Goal: Transaction & Acquisition: Purchase product/service

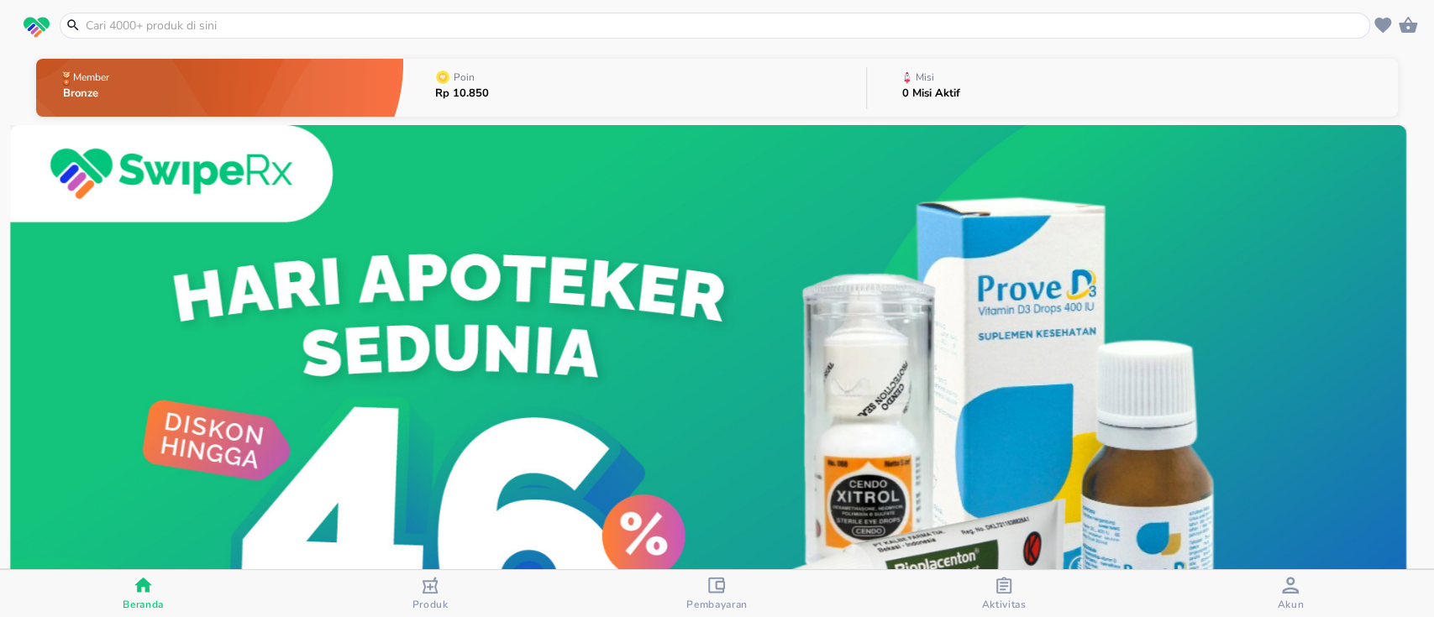
click at [1283, 587] on icon "button" at bounding box center [1290, 585] width 17 height 17
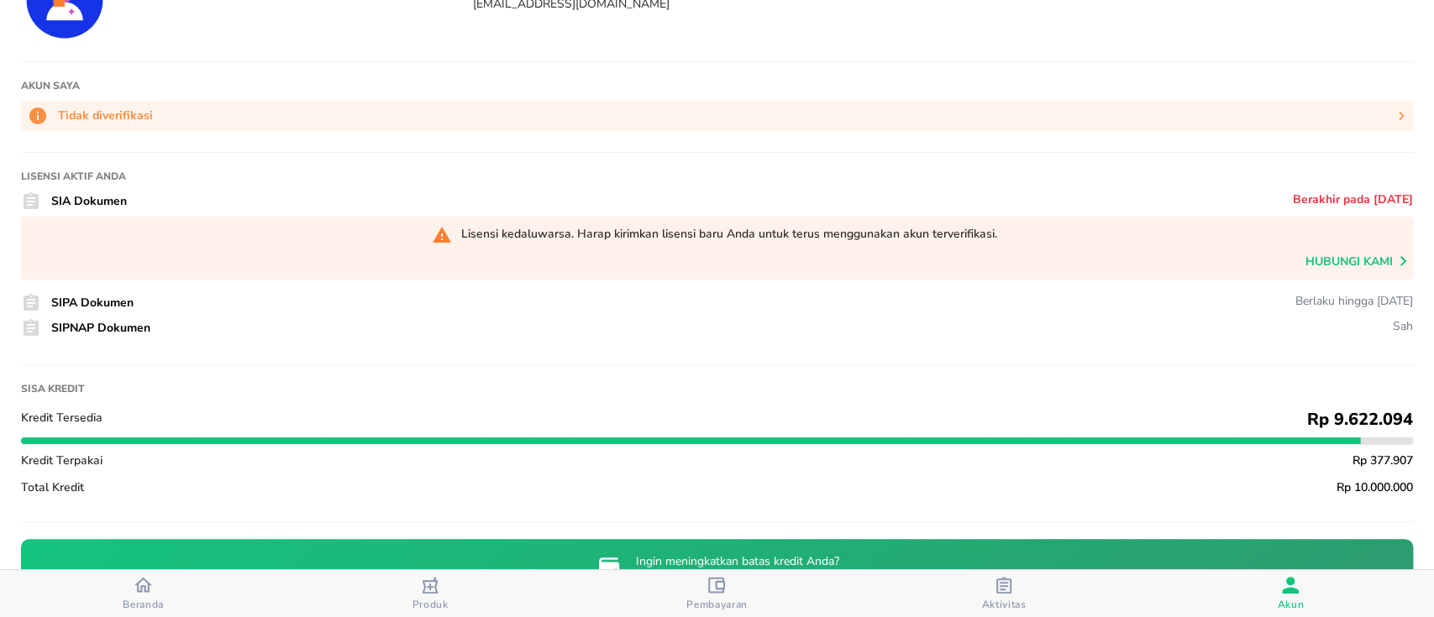
scroll to position [112, 0]
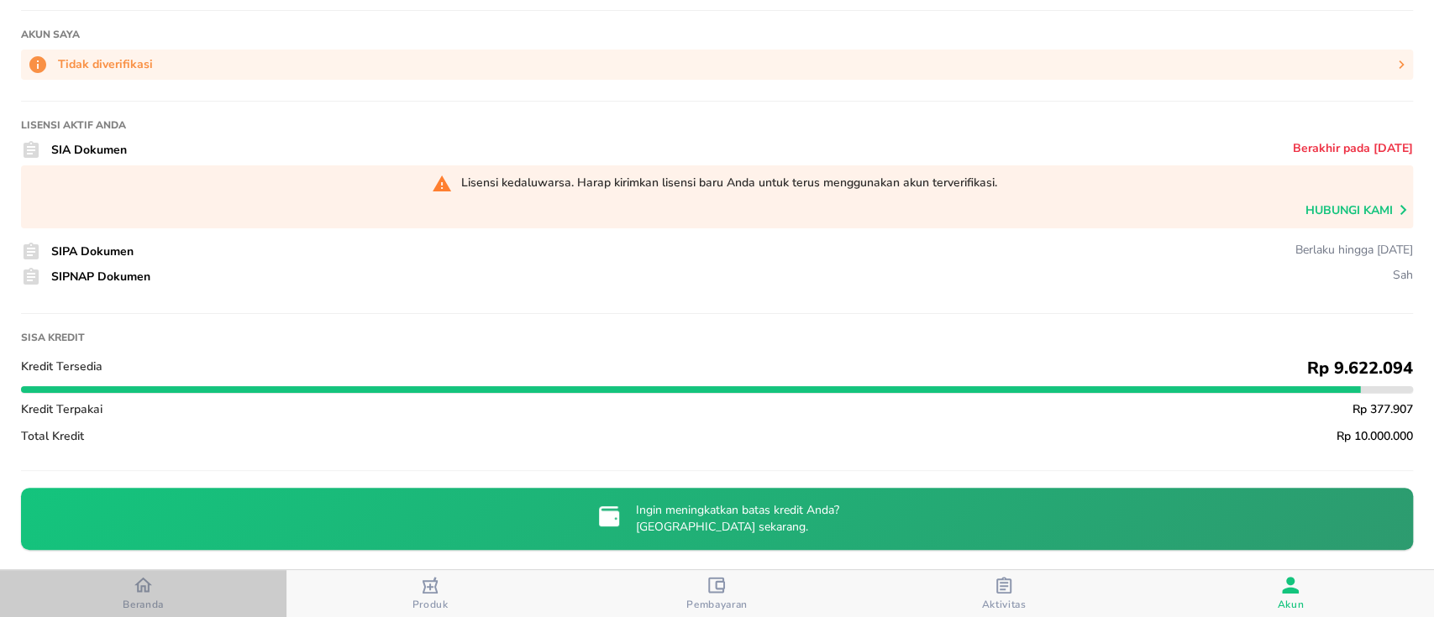
click at [154, 582] on div "Beranda" at bounding box center [143, 593] width 41 height 35
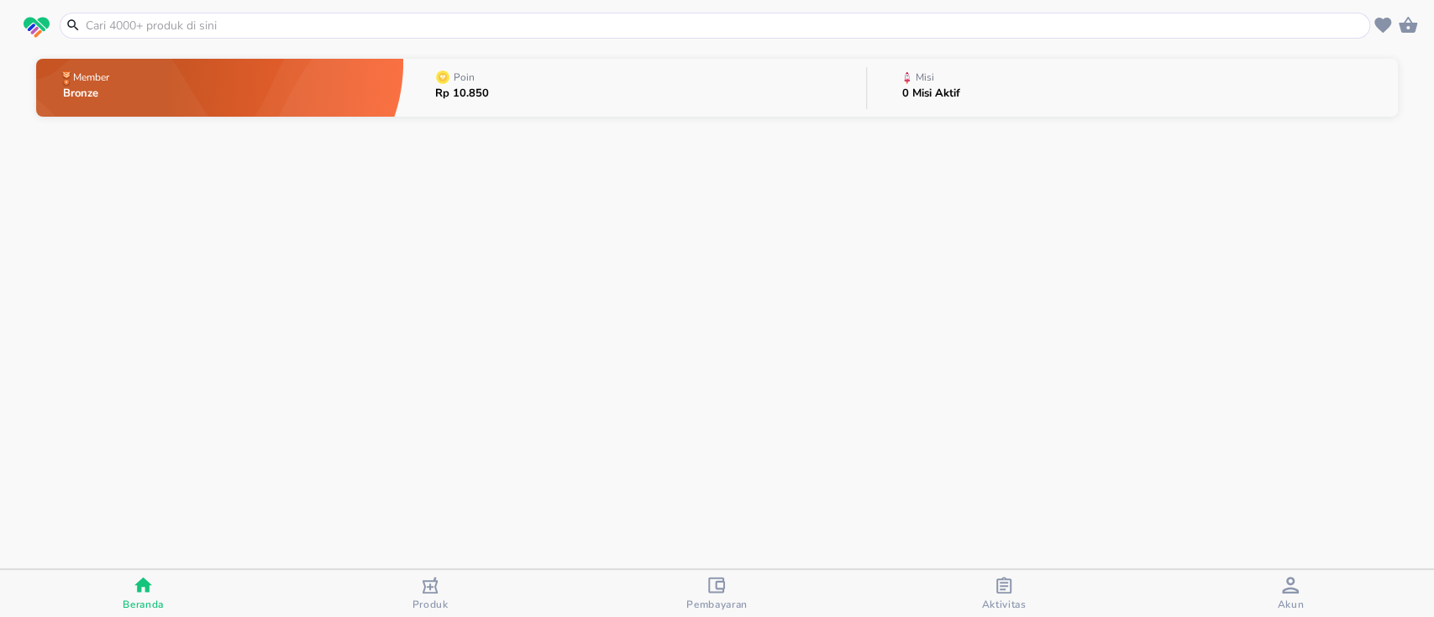
click at [302, 19] on input "text" at bounding box center [725, 26] width 1282 height 18
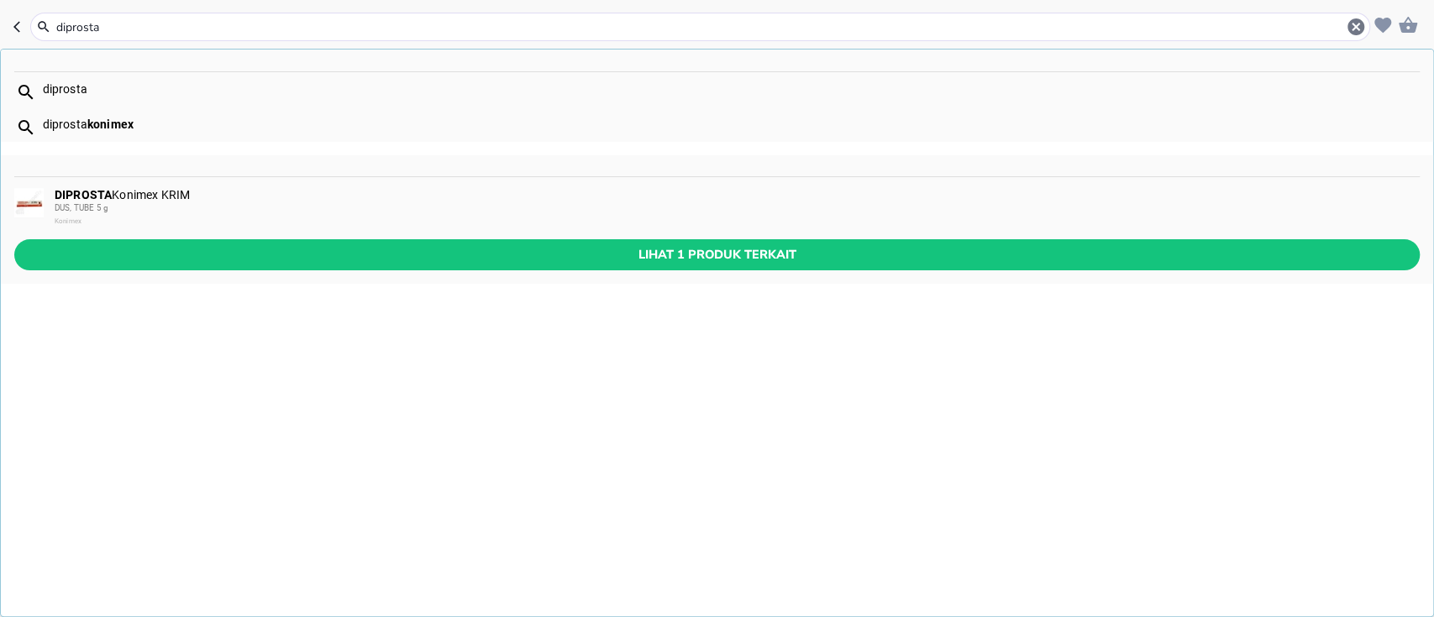
type input "diprosta"
click at [188, 202] on div "DUS, TUBE 5 g" at bounding box center [736, 208] width 1363 height 13
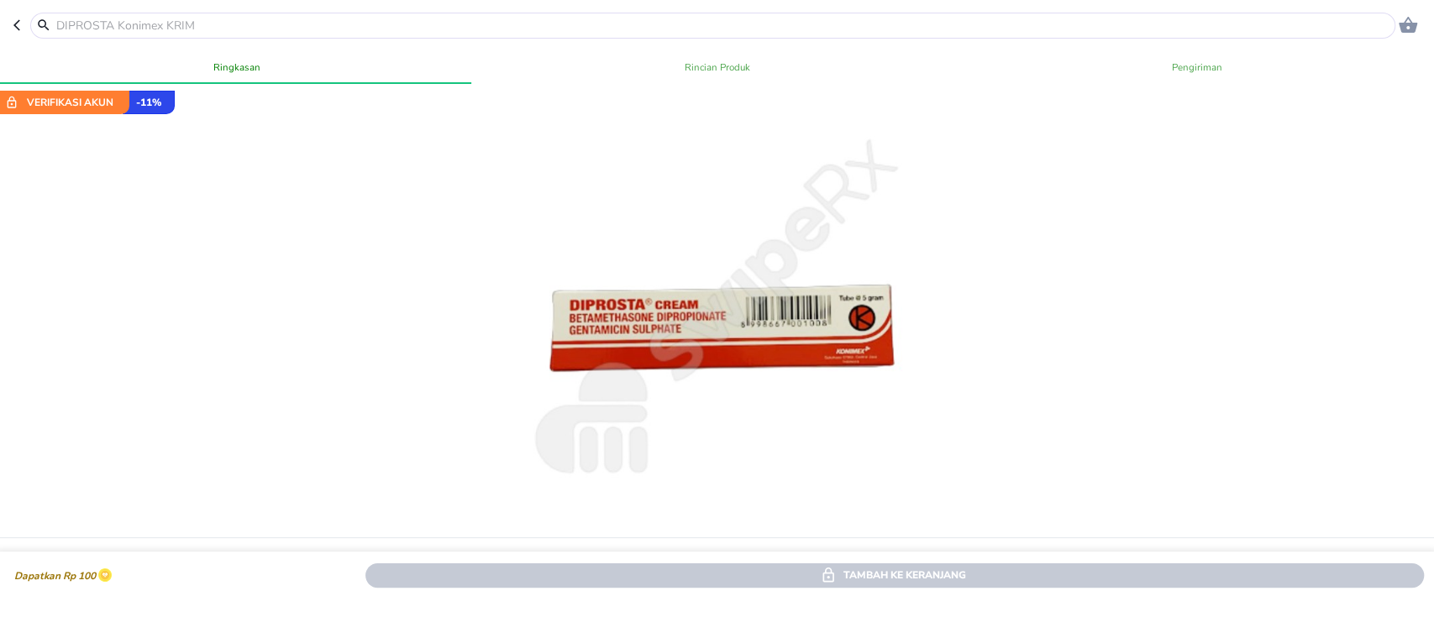
click at [14, 28] on icon "button" at bounding box center [19, 24] width 13 height 13
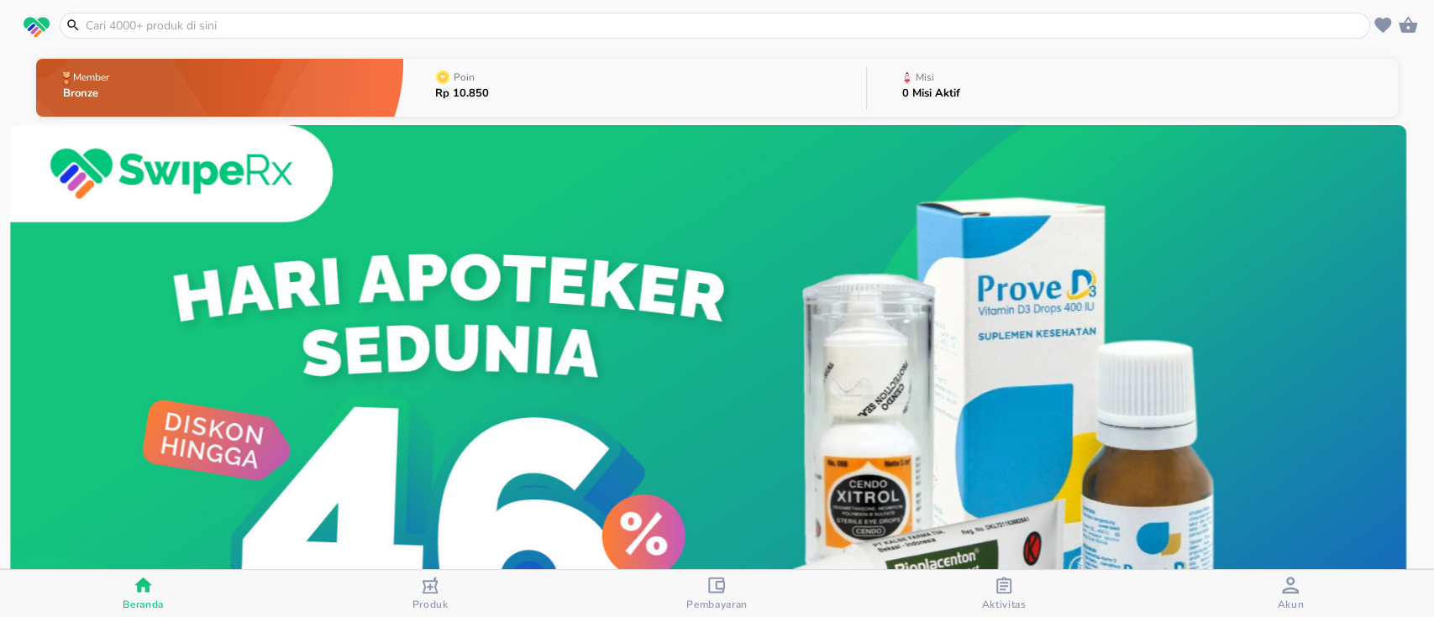
click at [1267, 587] on span "Akun" at bounding box center [1290, 594] width 276 height 34
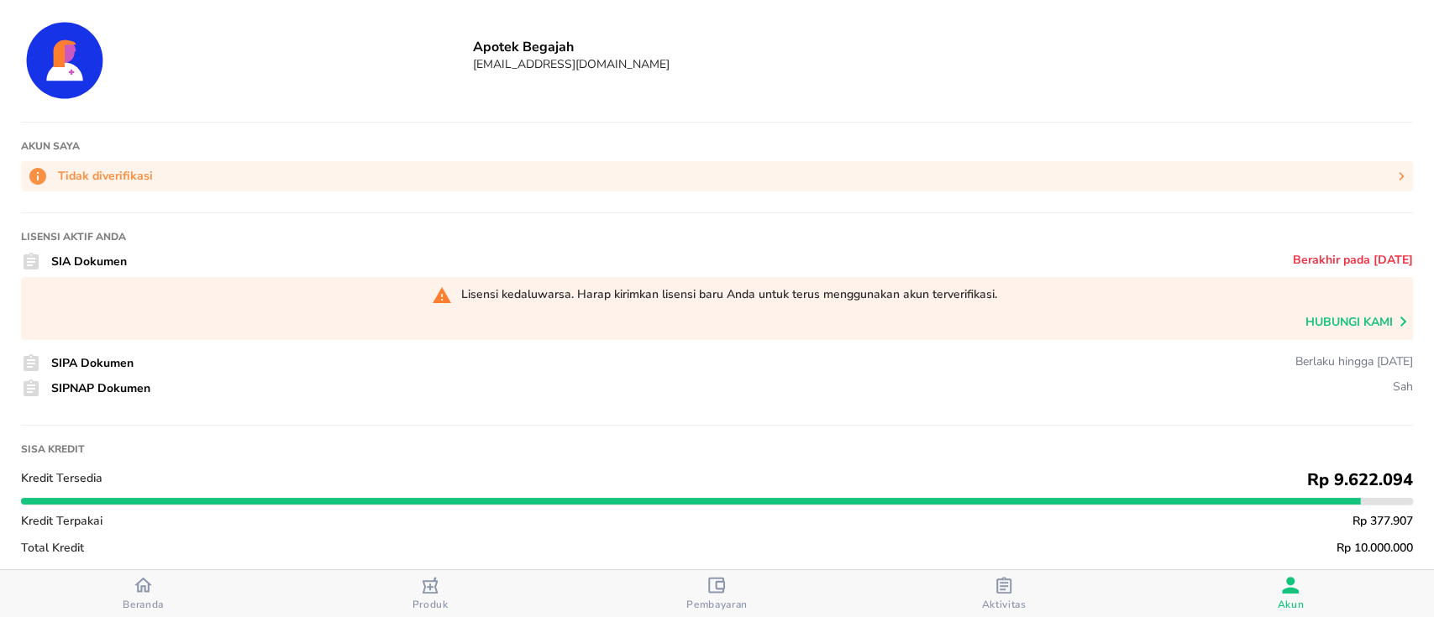
click at [141, 591] on icon "button" at bounding box center [143, 585] width 18 height 15
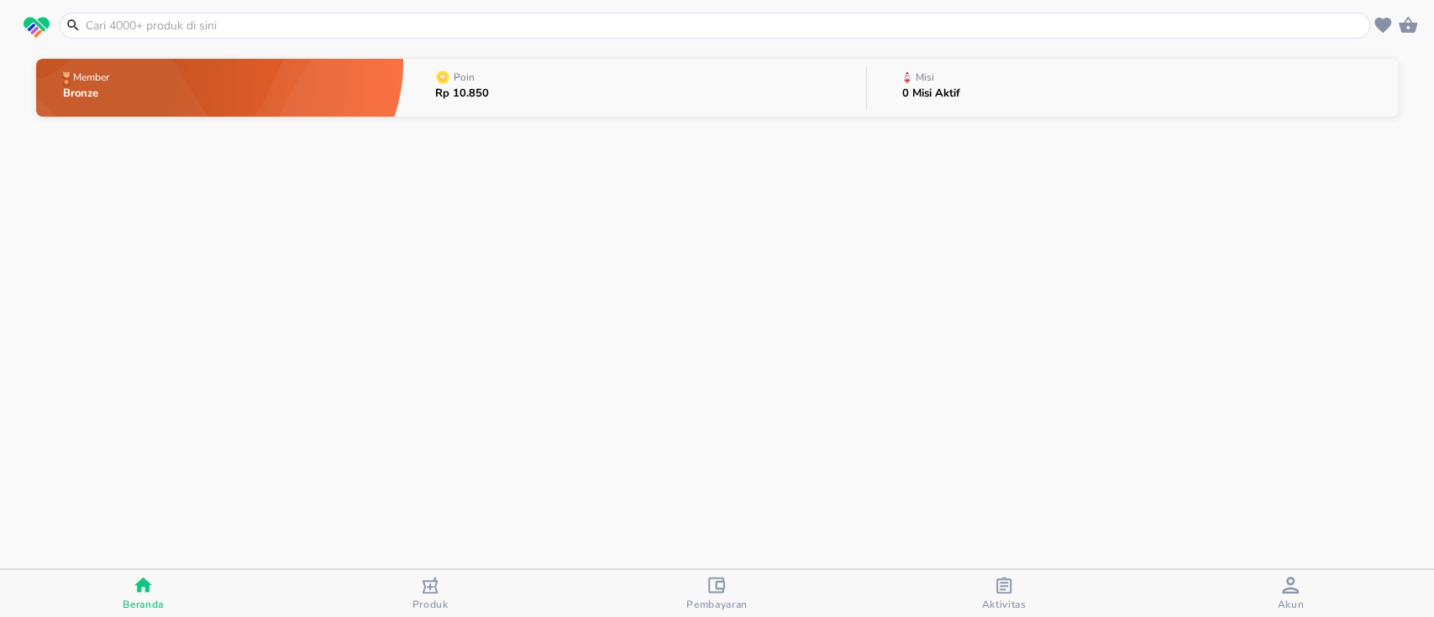
click at [223, 17] on input "text" at bounding box center [725, 26] width 1282 height 18
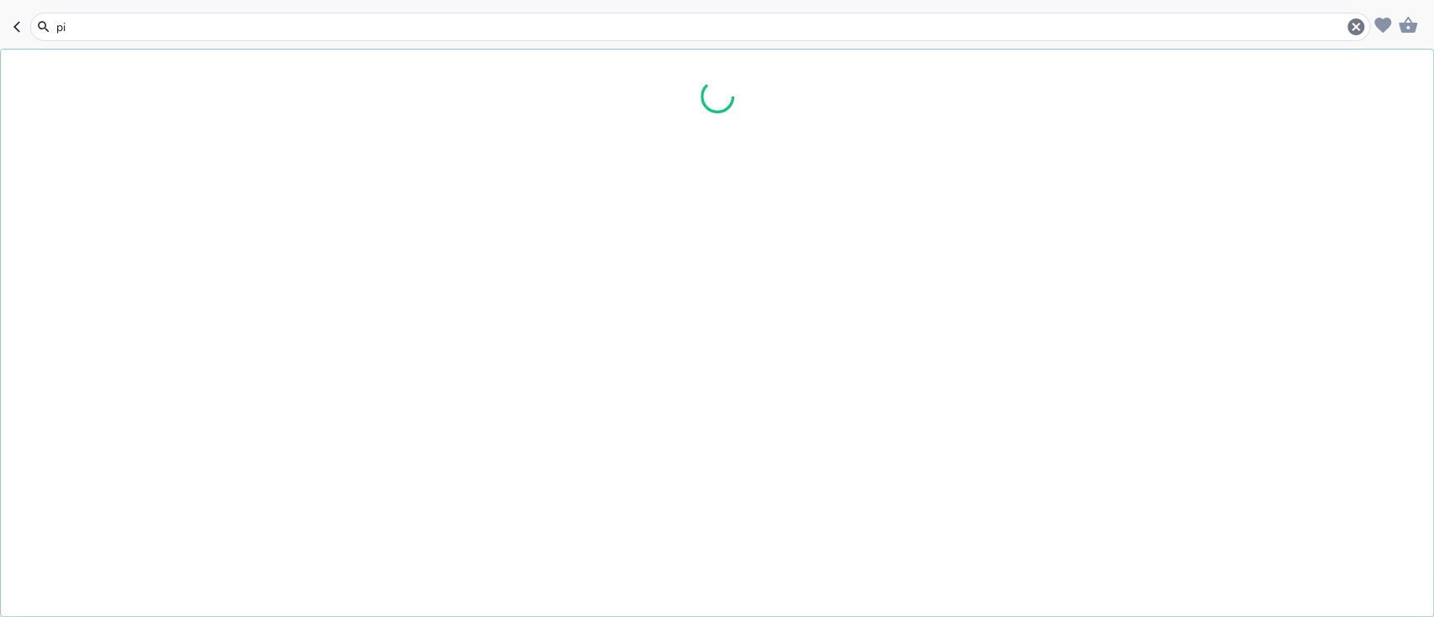
type input "p"
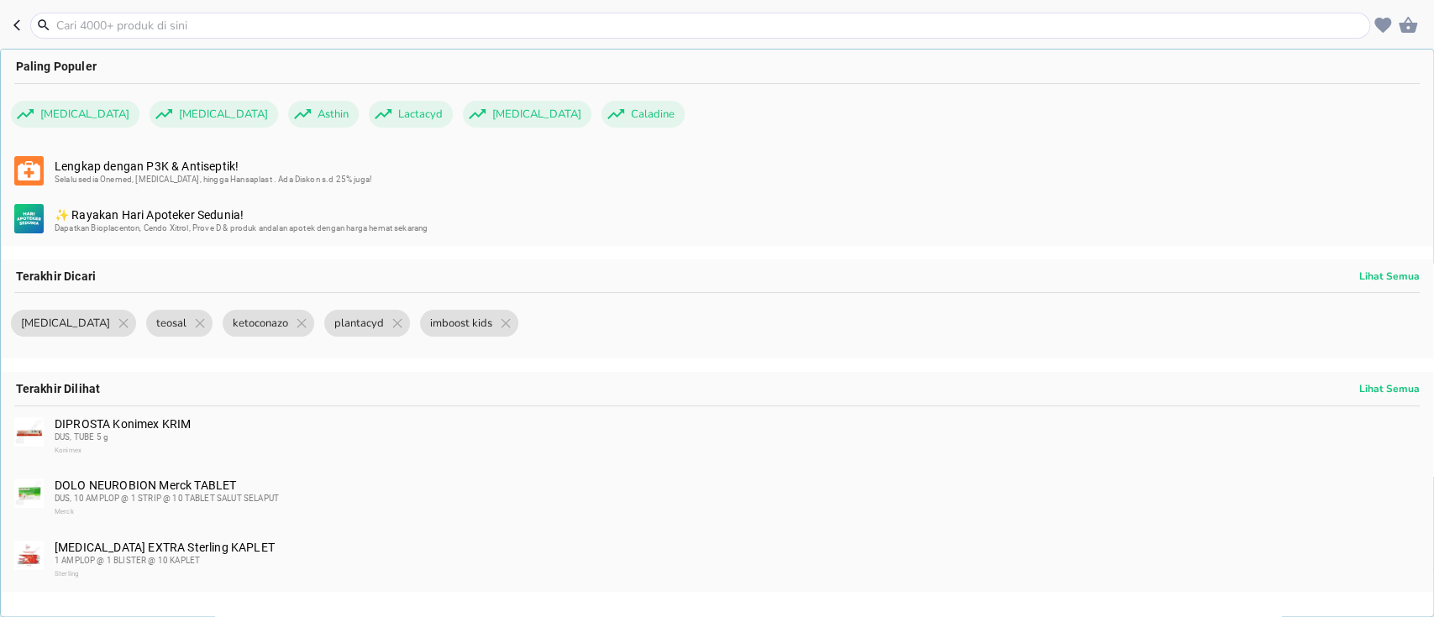
click at [374, 27] on input "text" at bounding box center [710, 26] width 1311 height 18
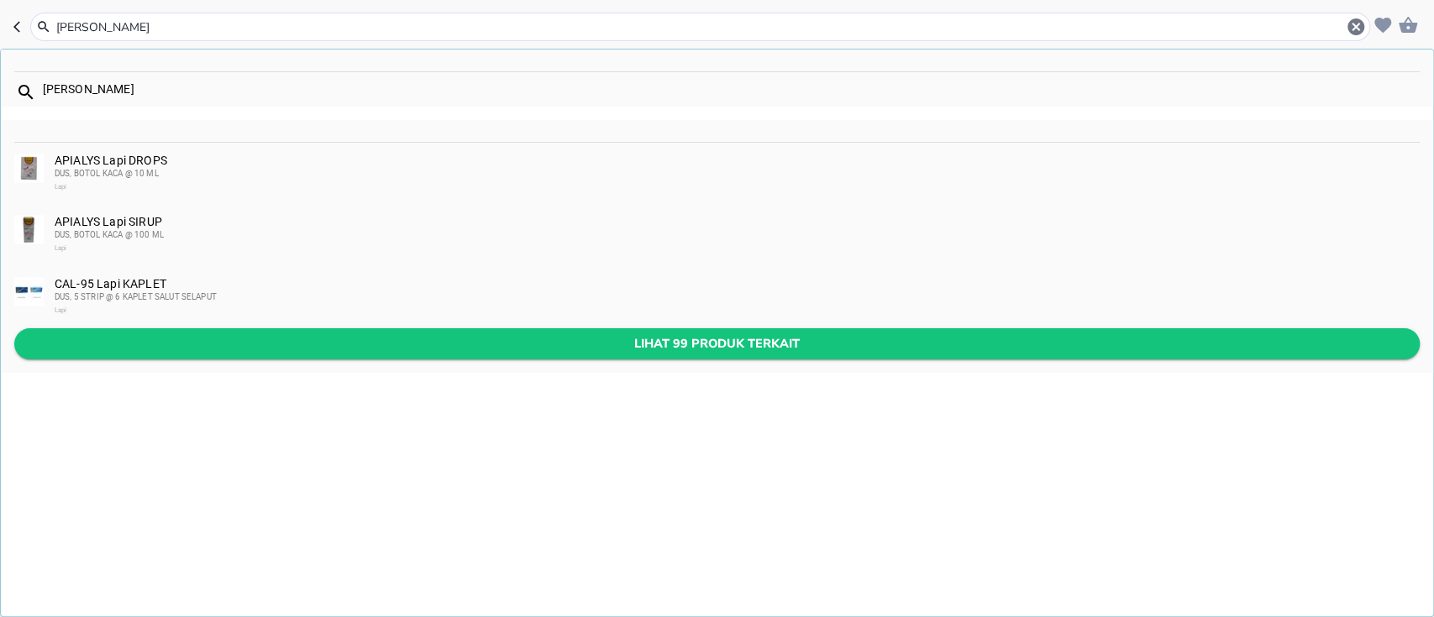
type input "[PERSON_NAME]"
click at [291, 339] on span "Lihat 99 produk terkait" at bounding box center [717, 343] width 1378 height 21
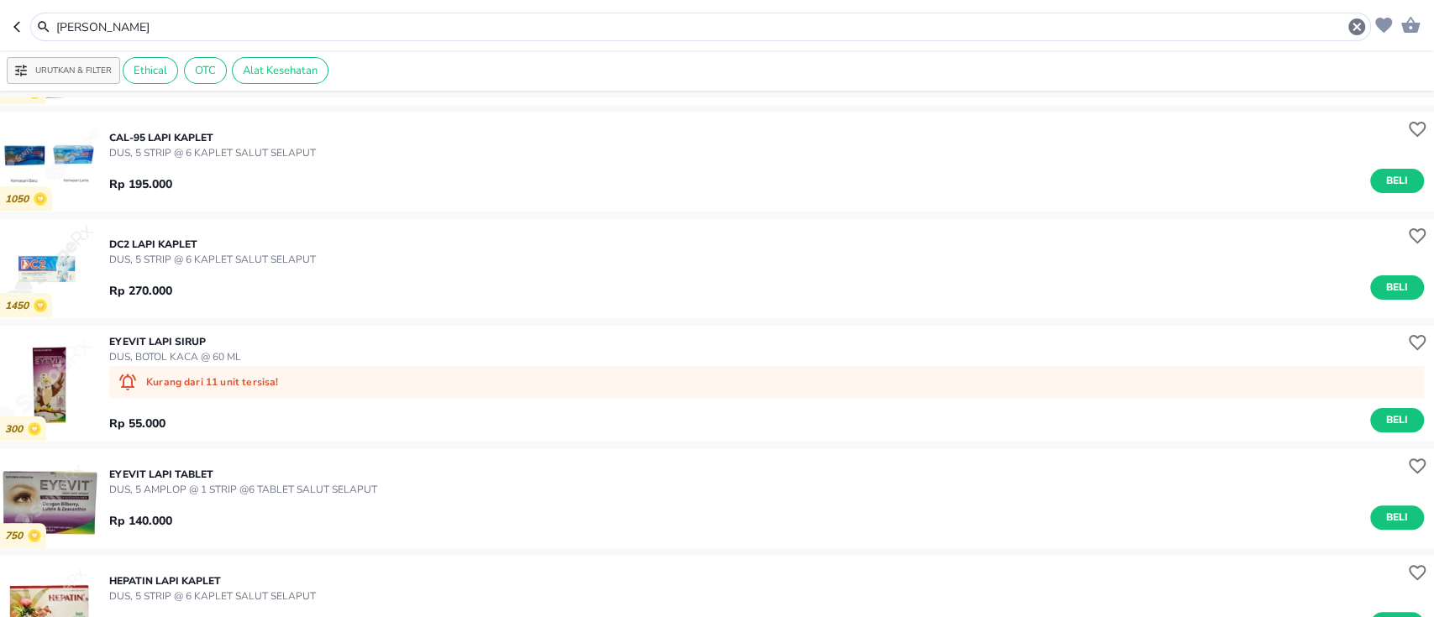
scroll to position [223, 0]
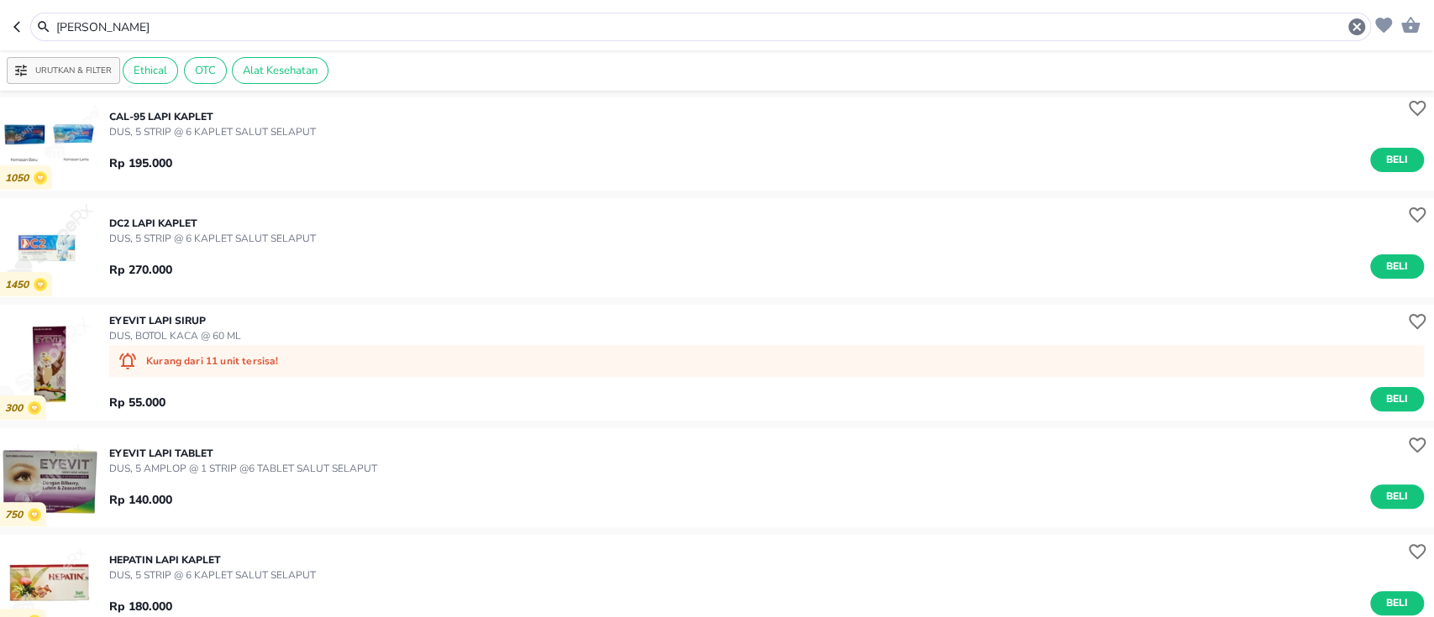
click at [221, 24] on input "[PERSON_NAME]" at bounding box center [701, 27] width 1292 height 18
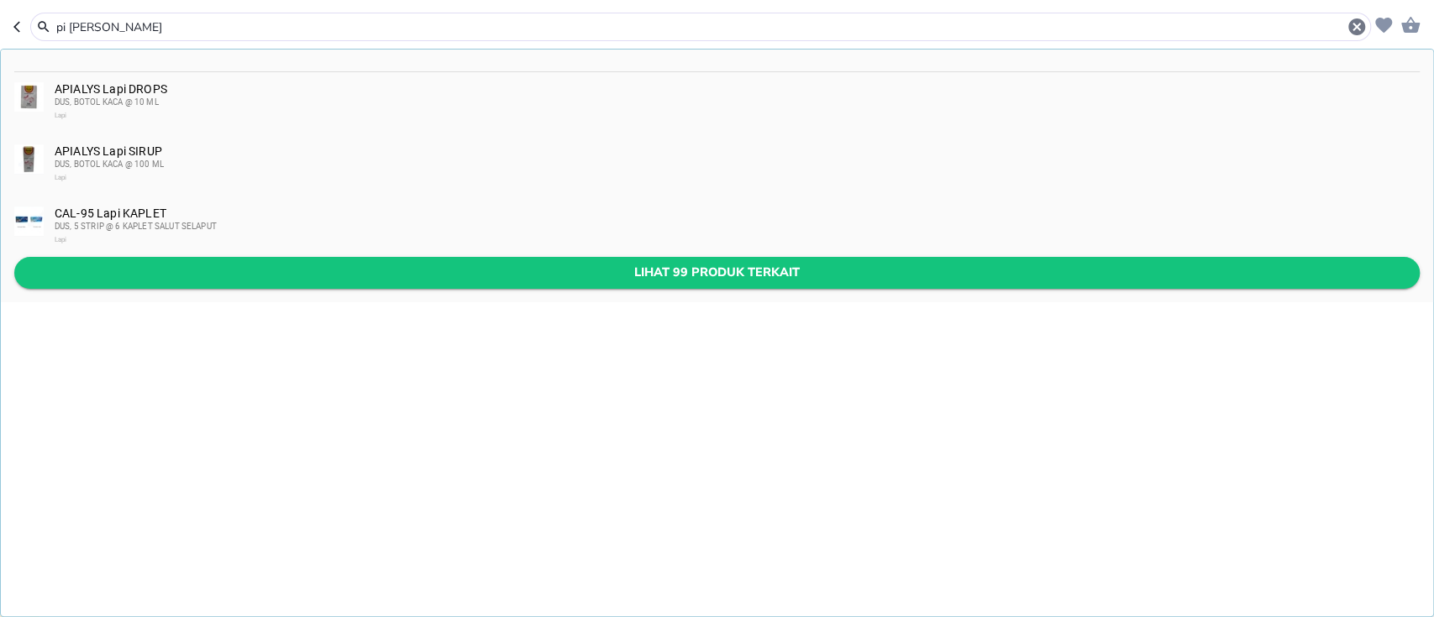
type input "pi [PERSON_NAME]"
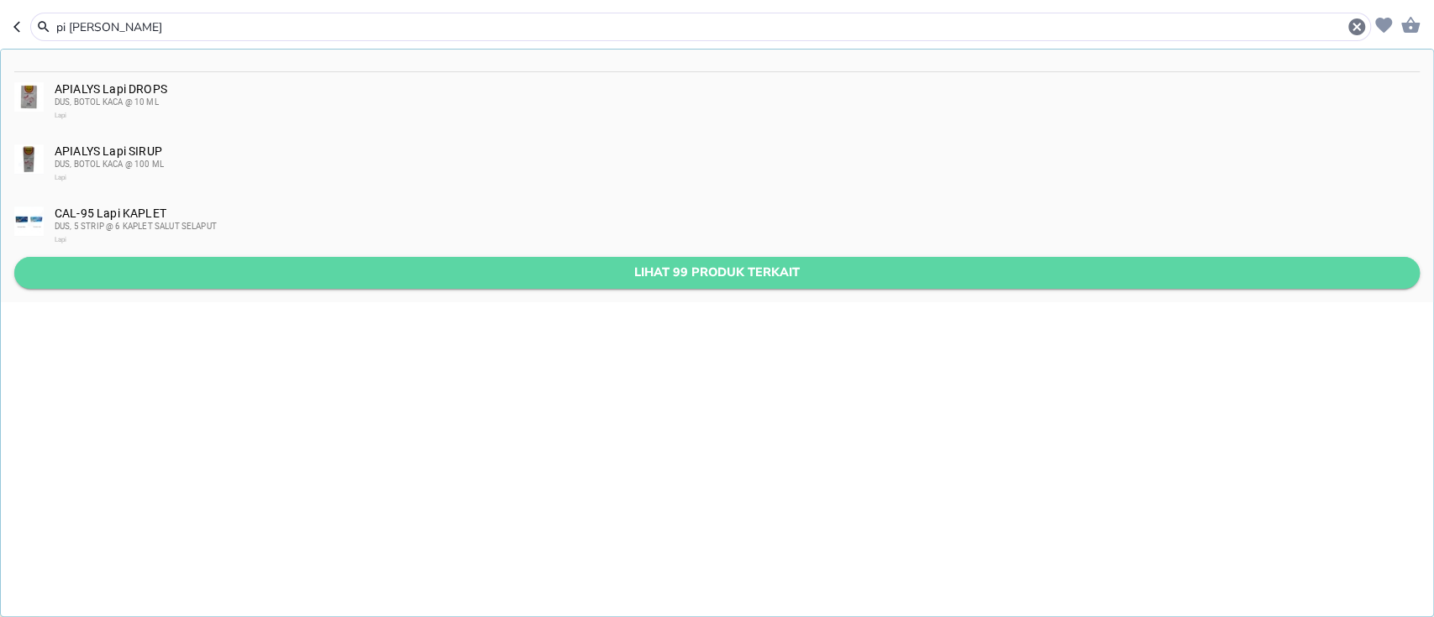
click at [307, 275] on span "Lihat 99 produk terkait" at bounding box center [717, 272] width 1378 height 21
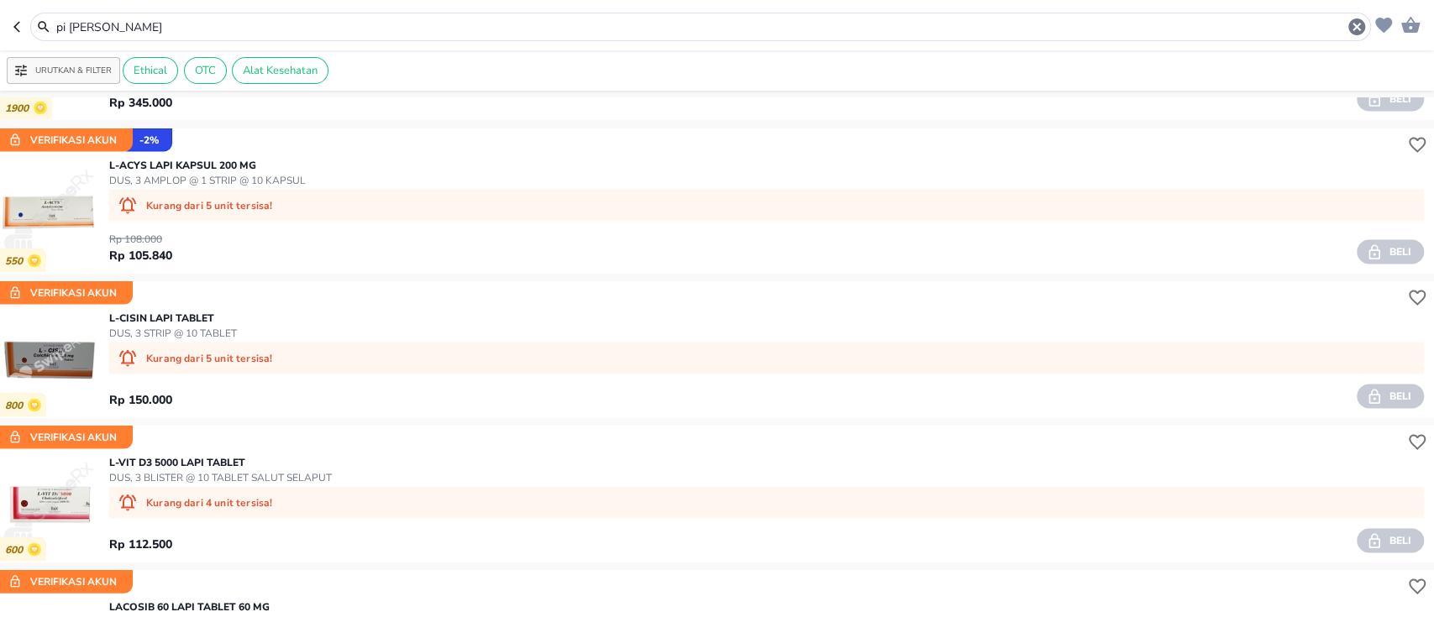
scroll to position [6530, 0]
